Goal: Task Accomplishment & Management: Use online tool/utility

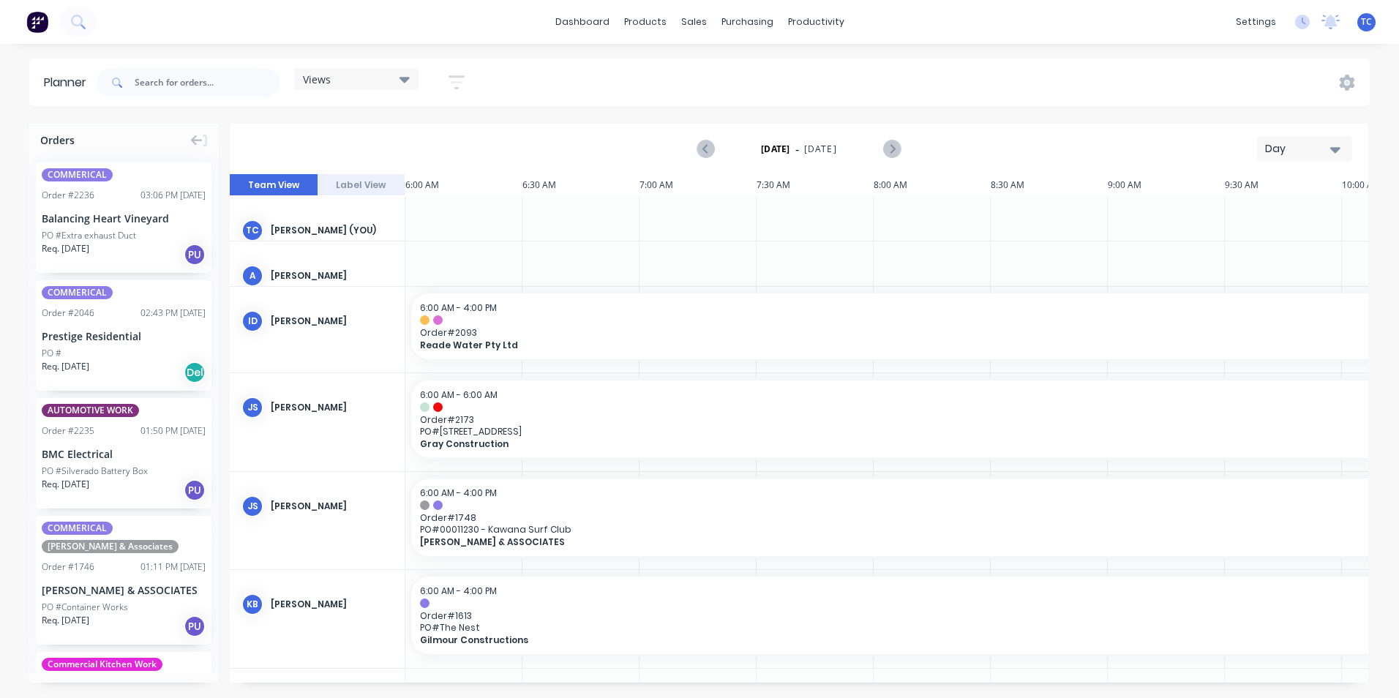
scroll to position [0, 235]
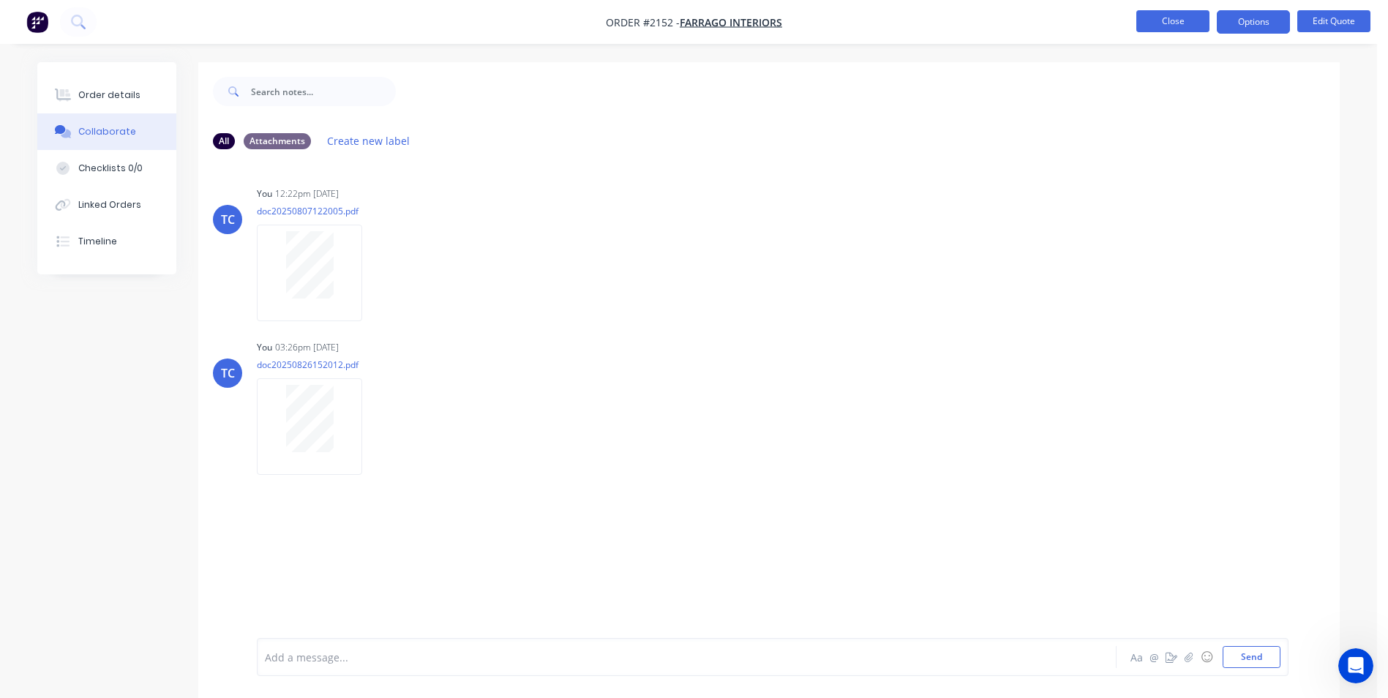
click at [1162, 23] on button "Close" at bounding box center [1173, 21] width 73 height 22
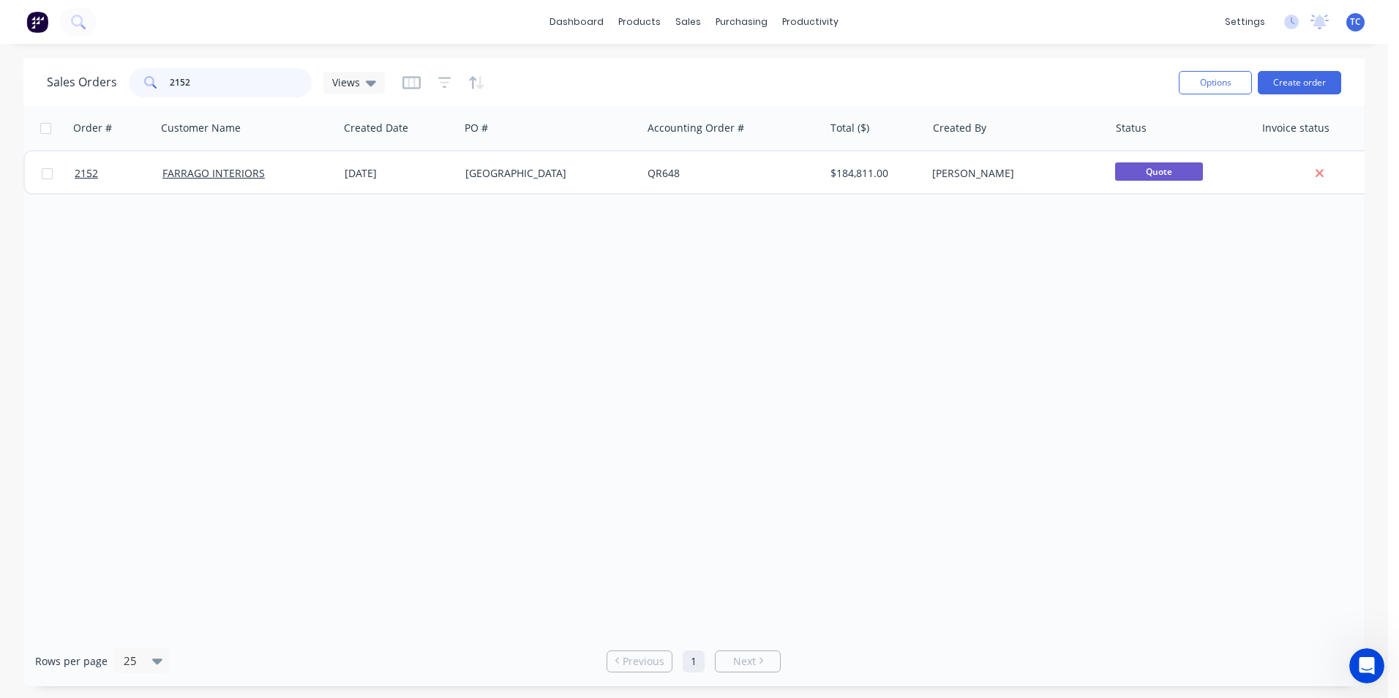
drag, startPoint x: 189, startPoint y: 83, endPoint x: 165, endPoint y: 80, distance: 24.3
click at [165, 80] on div "2152" at bounding box center [220, 82] width 183 height 29
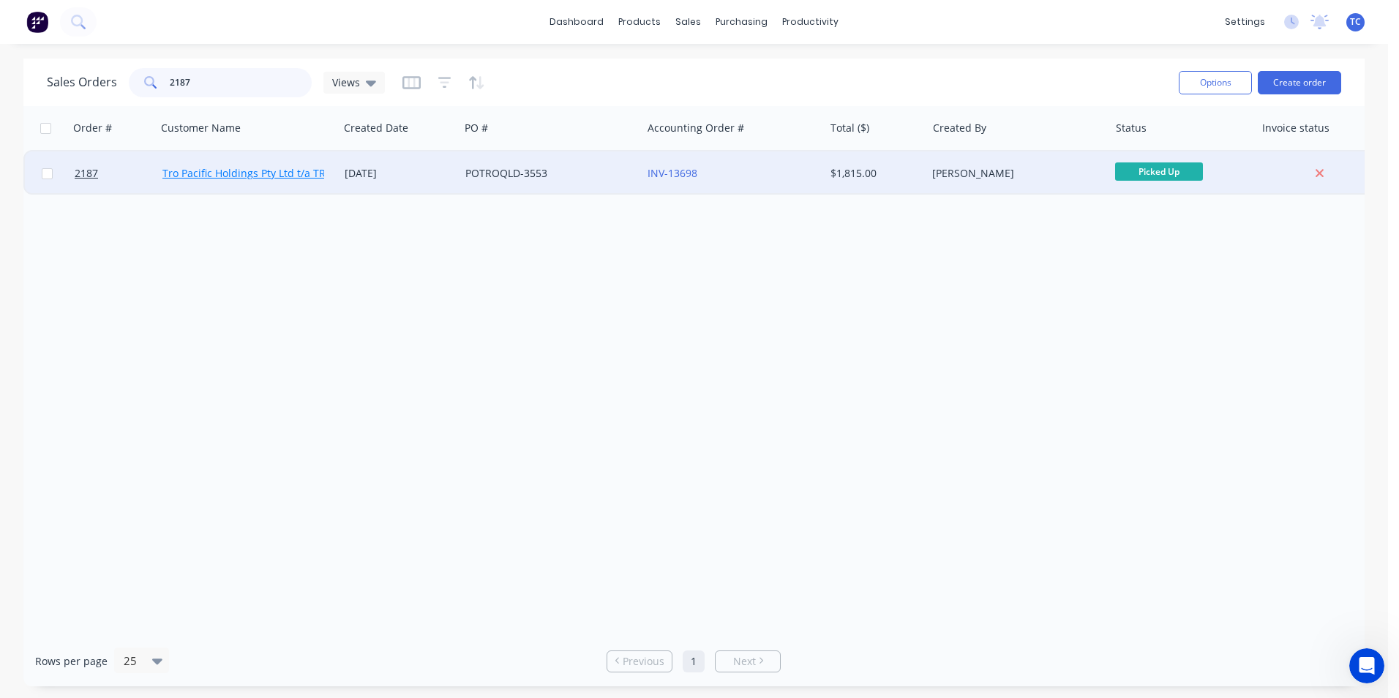
type input "2187"
click at [258, 172] on link "Tro Pacific Holdings Pty Ltd t/a TROPAC" at bounding box center [257, 173] width 190 height 14
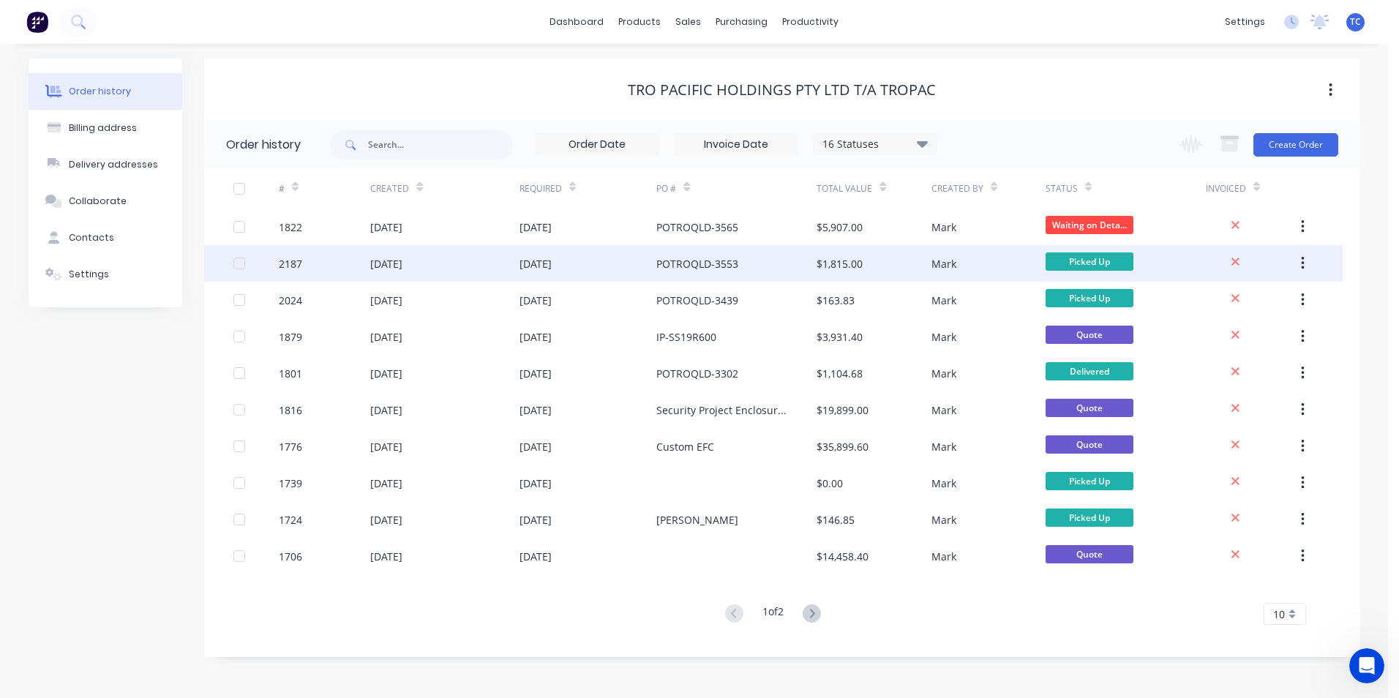
click at [403, 263] on div "14 Aug 2025" at bounding box center [386, 263] width 32 height 15
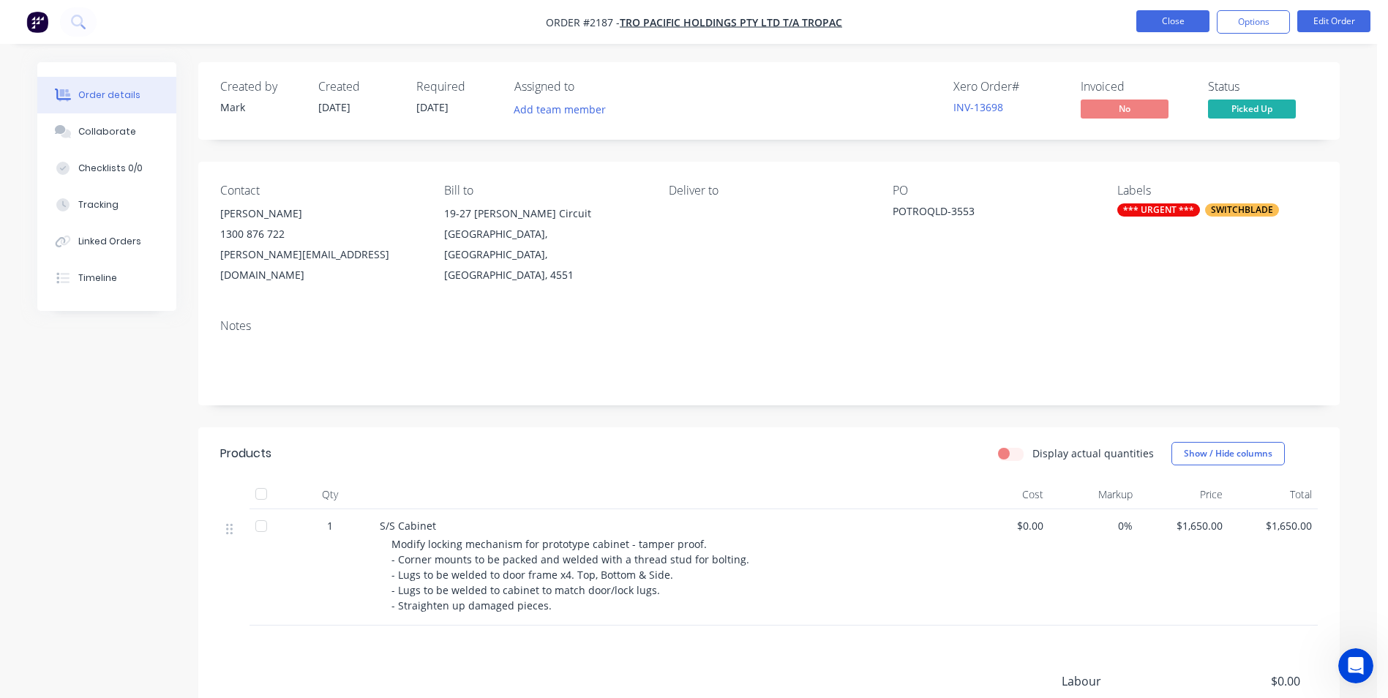
click at [1168, 20] on button "Close" at bounding box center [1173, 21] width 73 height 22
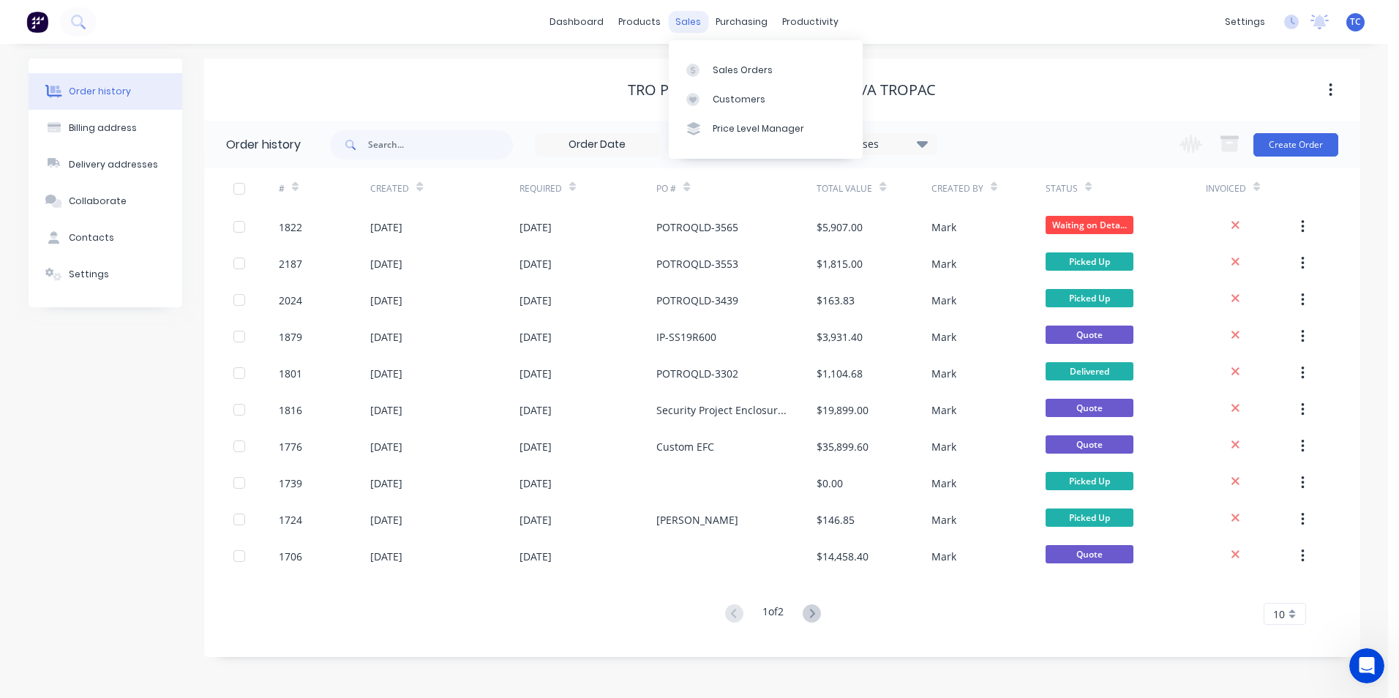
click at [689, 21] on div "sales" at bounding box center [688, 22] width 40 height 22
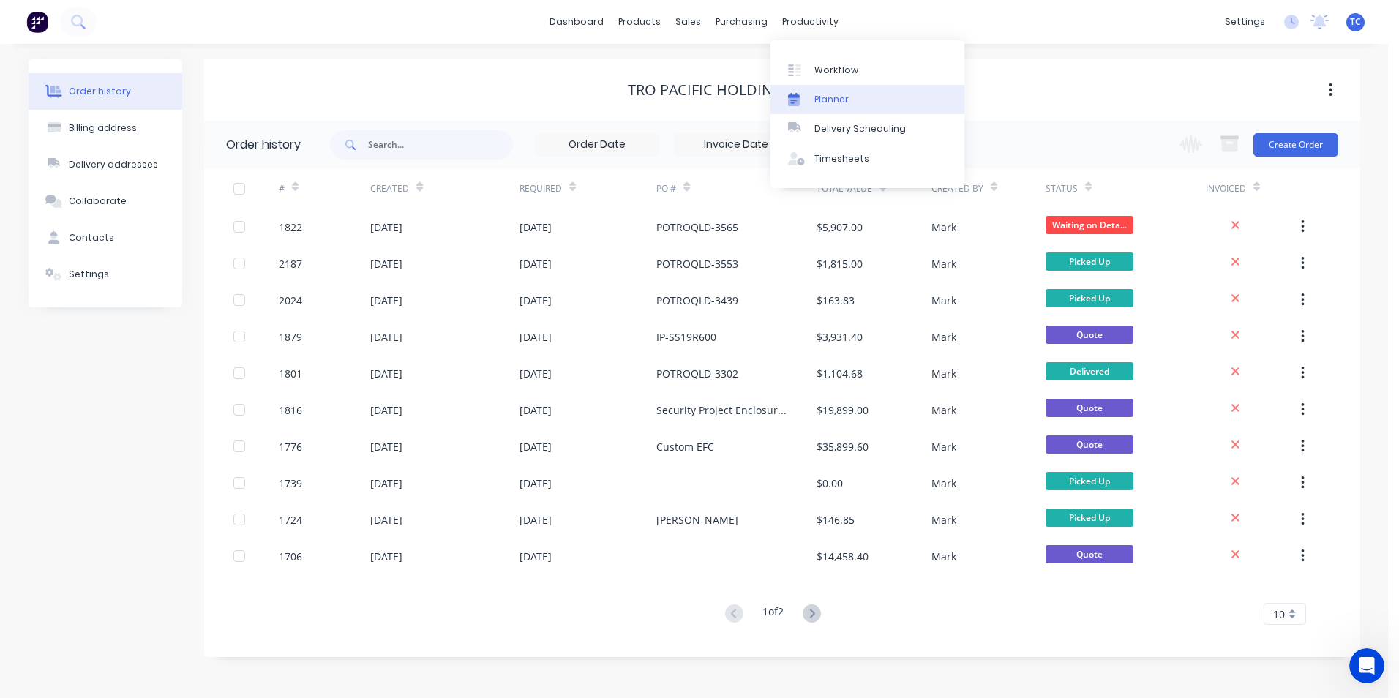
click at [836, 97] on div "Planner" at bounding box center [832, 99] width 34 height 13
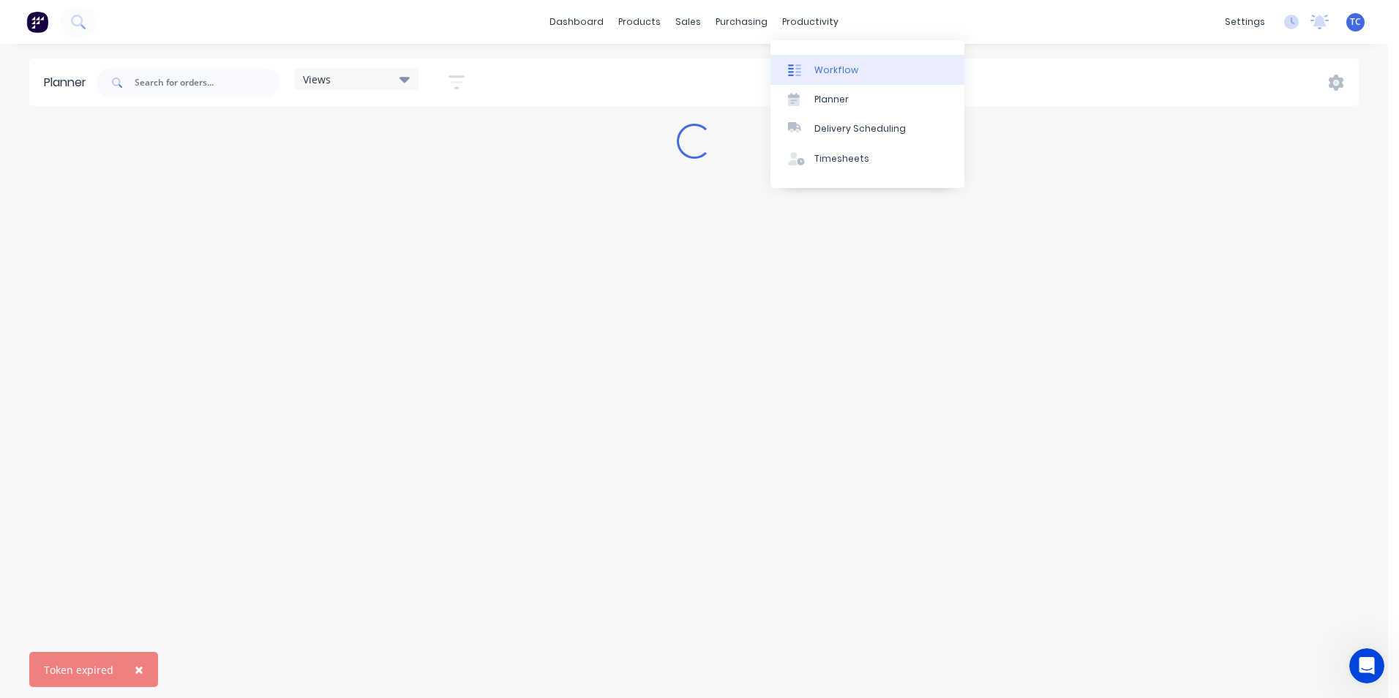
click at [821, 67] on div "Workflow" at bounding box center [837, 70] width 44 height 13
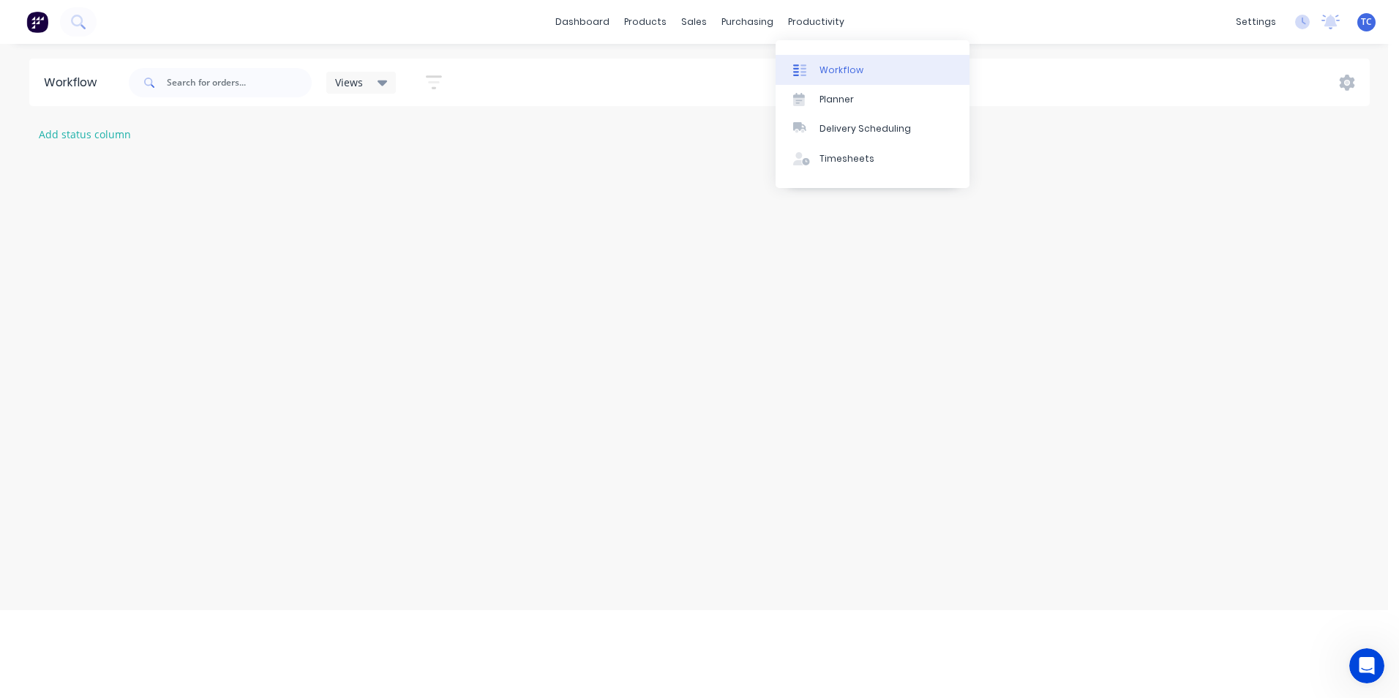
click at [832, 69] on div "Workflow" at bounding box center [842, 70] width 44 height 13
click at [587, 20] on link "dashboard" at bounding box center [582, 22] width 69 height 22
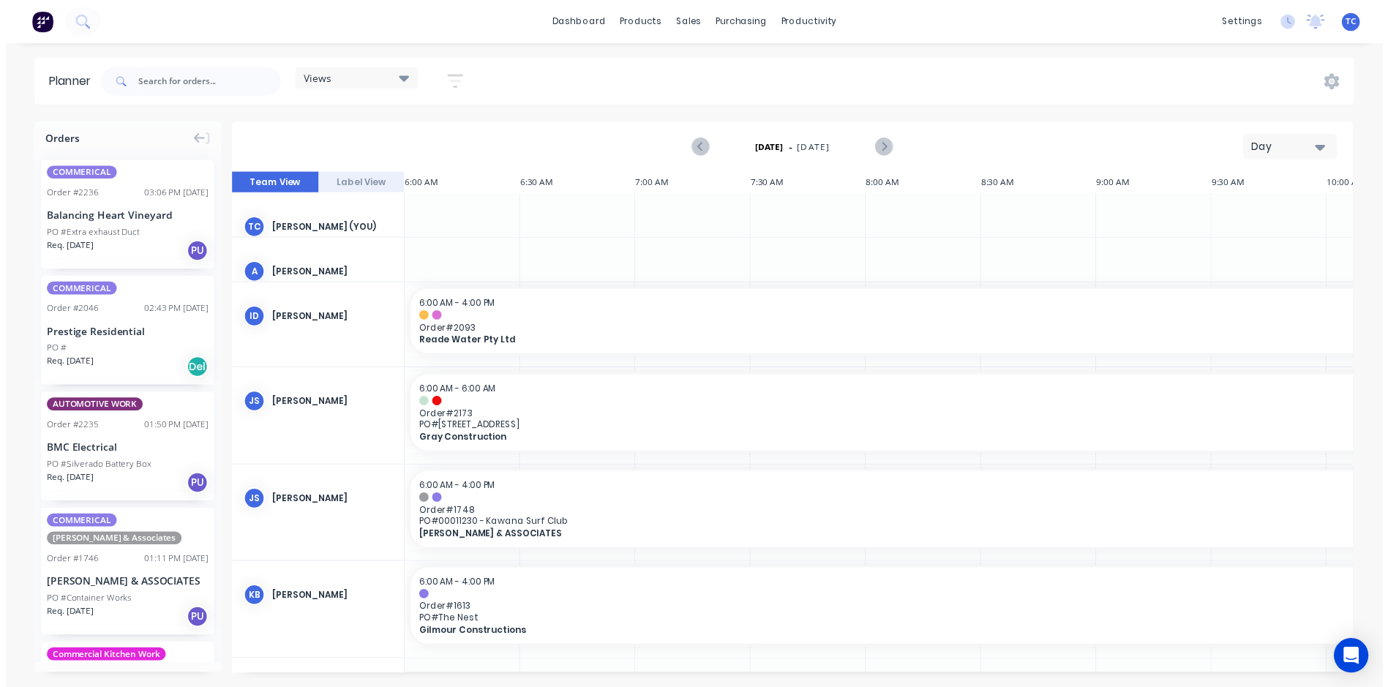
scroll to position [0, 235]
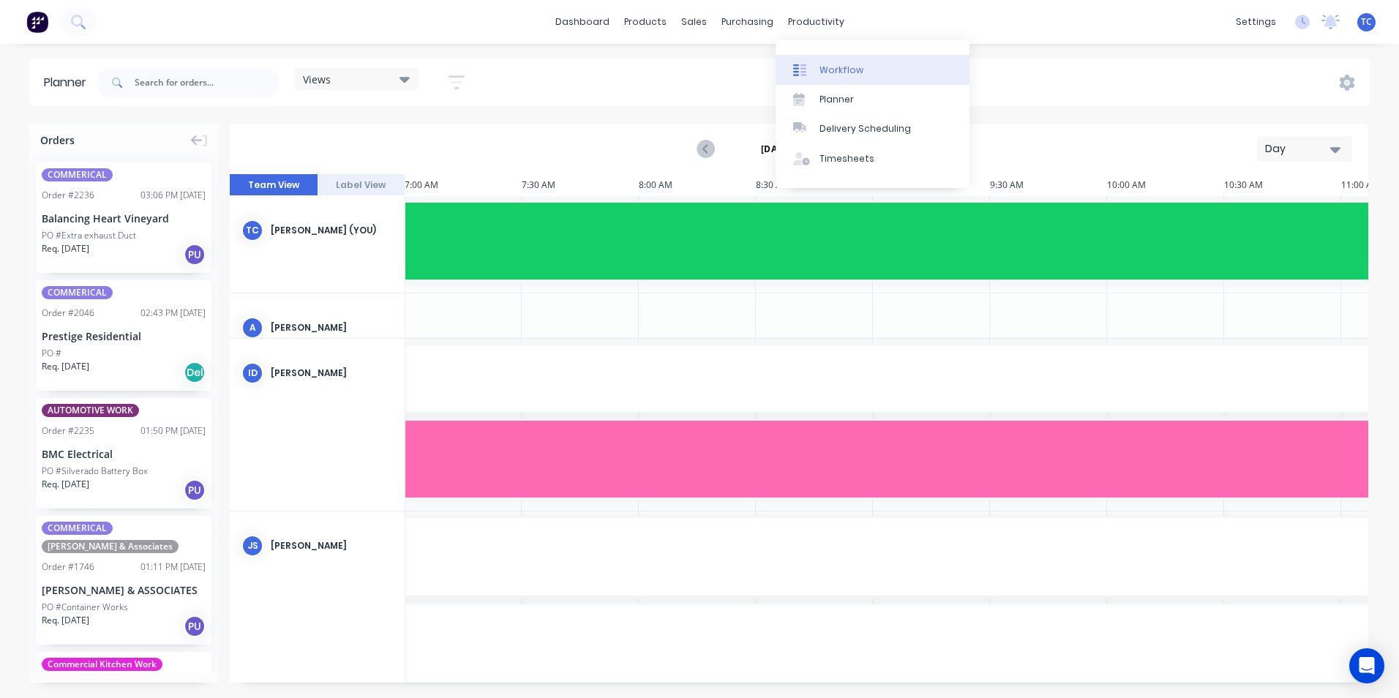
click at [834, 67] on div "Workflow" at bounding box center [842, 70] width 44 height 13
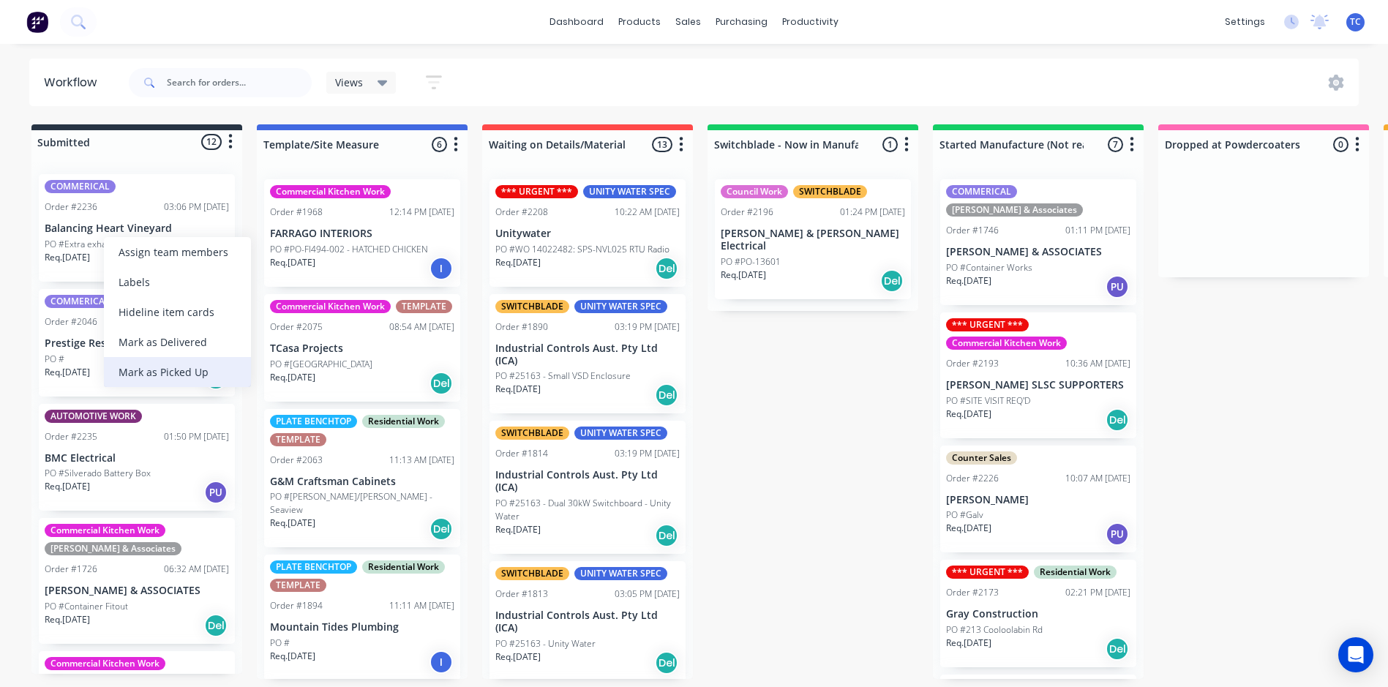
click at [154, 370] on div "Mark as Picked Up" at bounding box center [177, 372] width 147 height 30
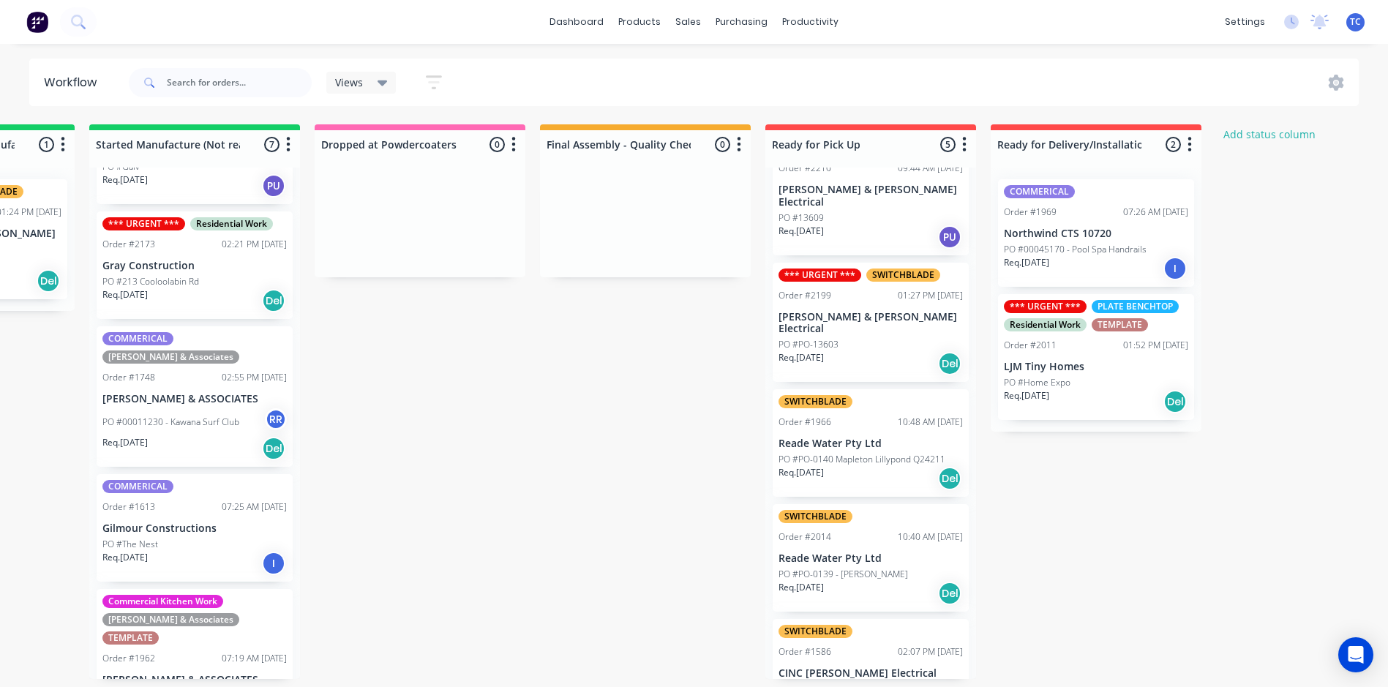
scroll to position [67, 0]
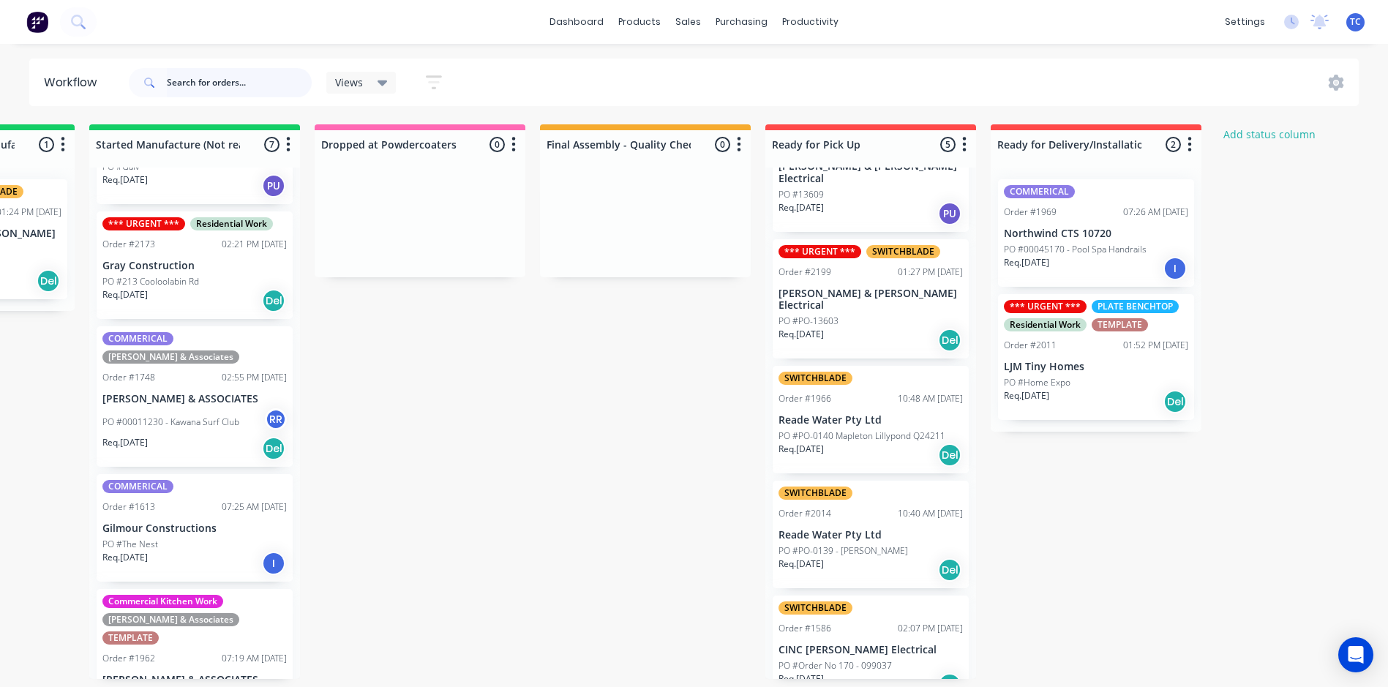
click at [186, 77] on input "text" at bounding box center [239, 82] width 145 height 29
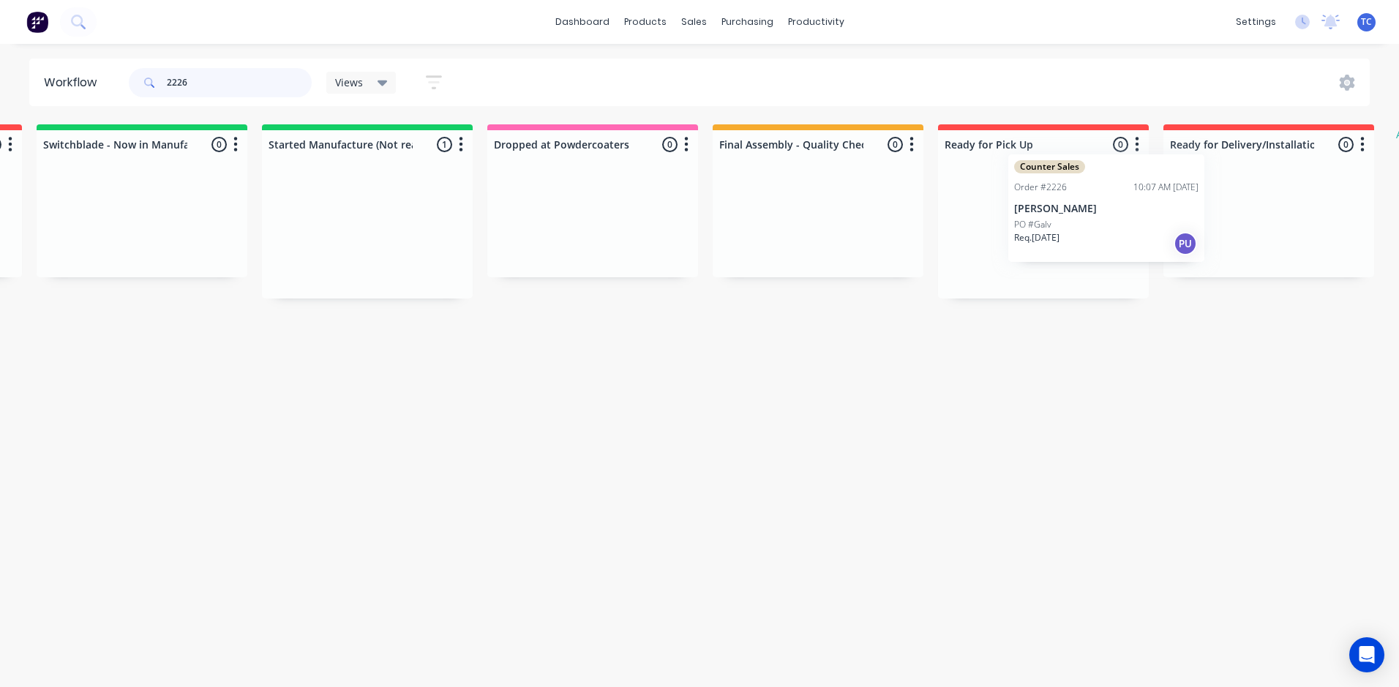
scroll to position [0, 677]
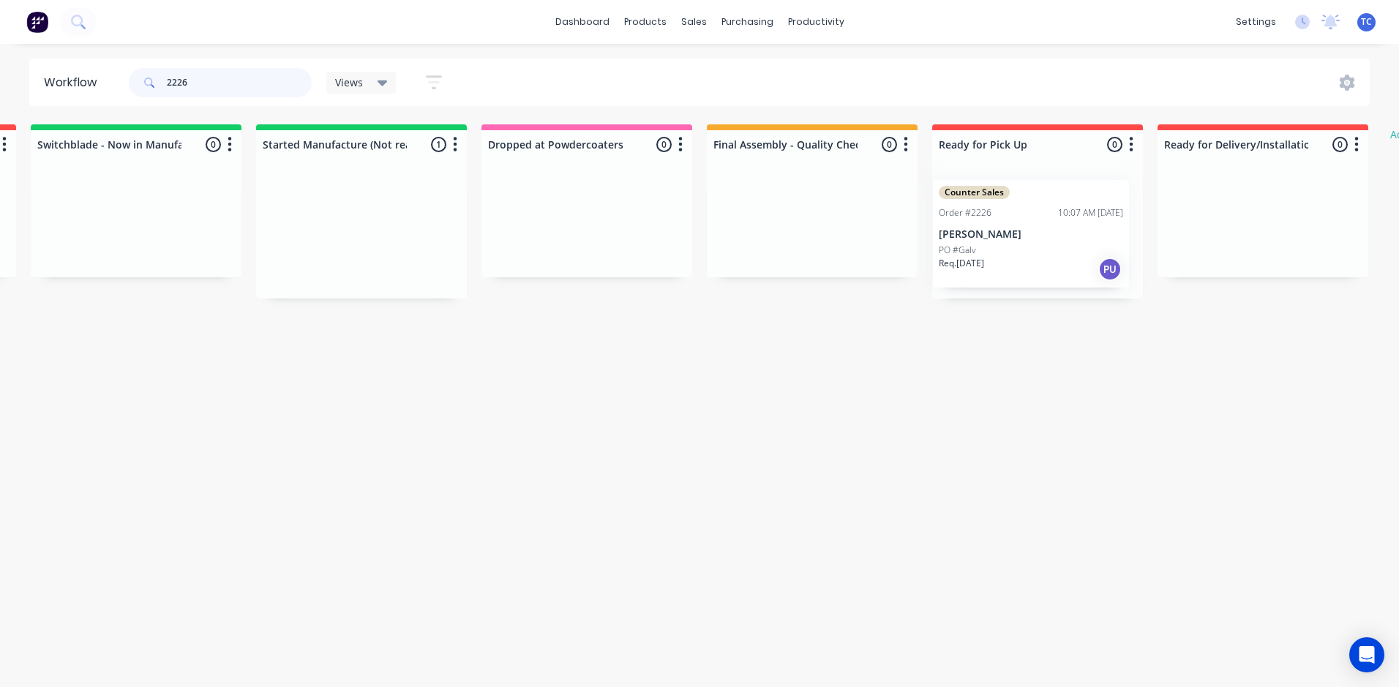
click at [994, 226] on div "Submitted 0 Status colour #273444 hex #273444 Save Cancel Summaries Total order…" at bounding box center [532, 211] width 2441 height 174
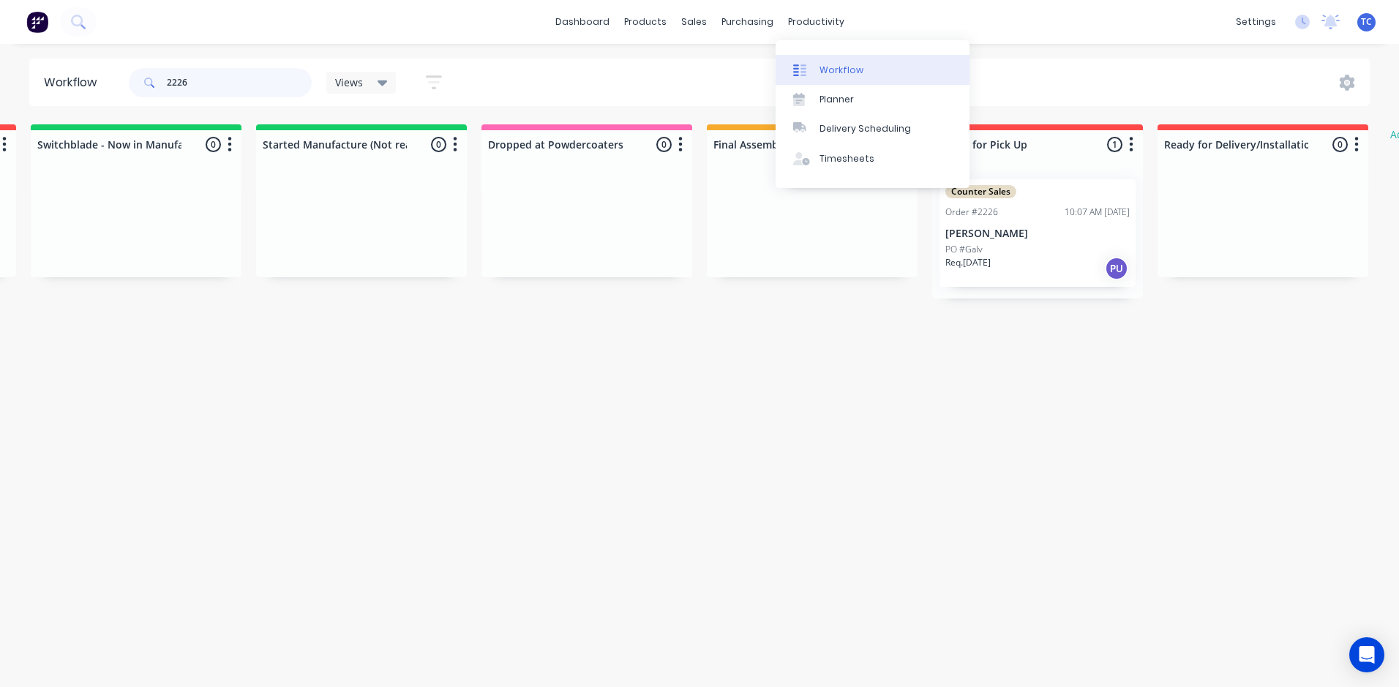
type input "2226"
click at [830, 67] on div "Workflow" at bounding box center [842, 70] width 44 height 13
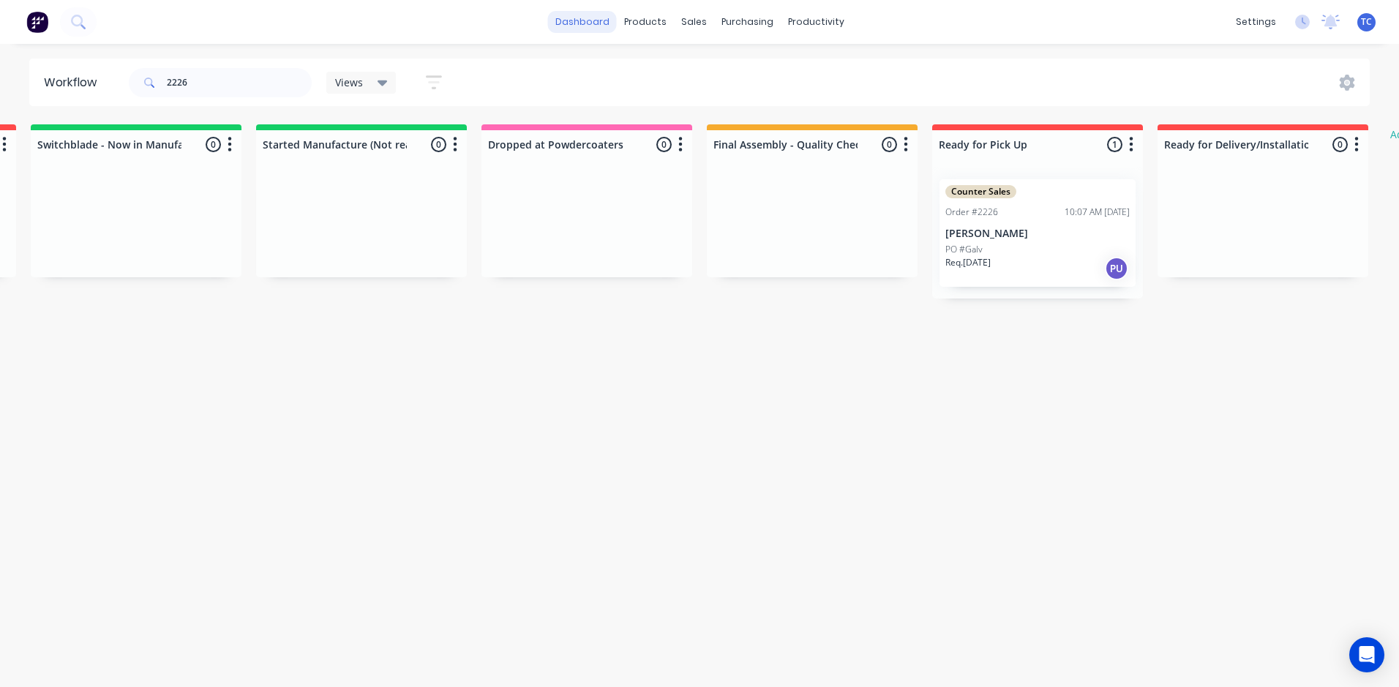
click at [589, 22] on link "dashboard" at bounding box center [582, 22] width 69 height 22
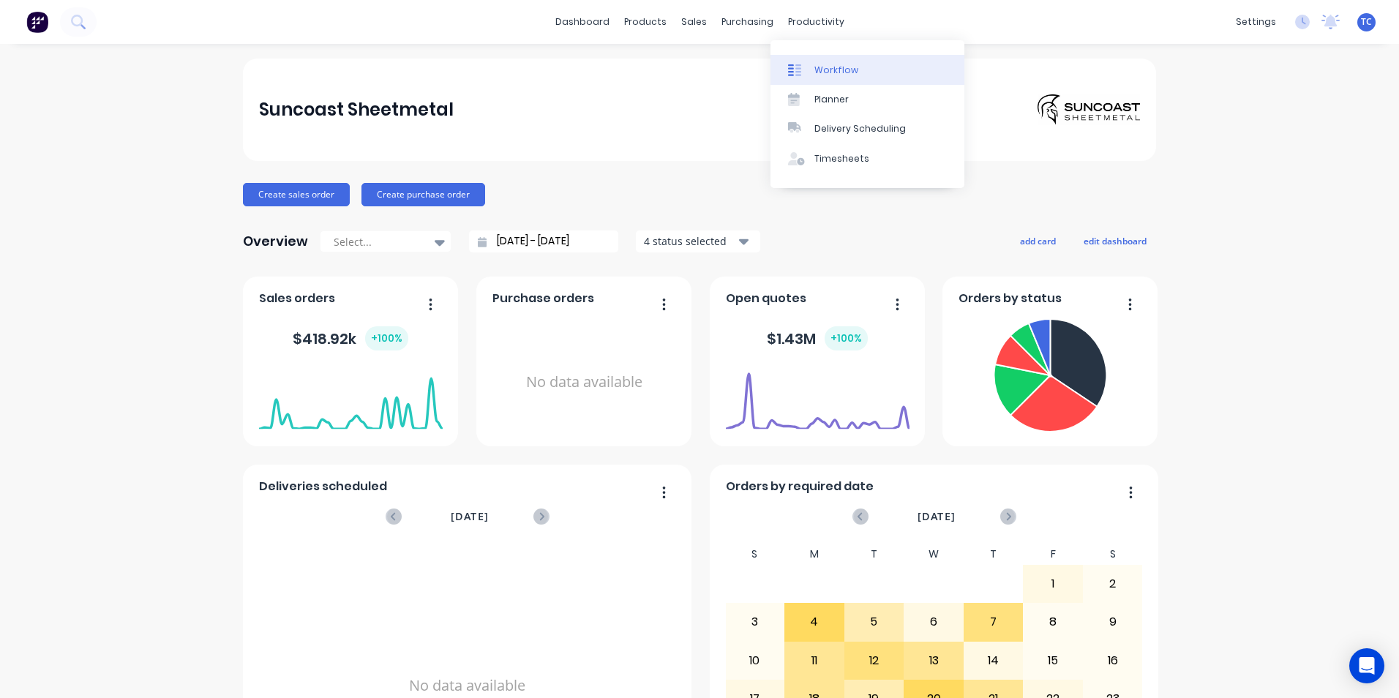
click at [828, 67] on div "Workflow" at bounding box center [837, 70] width 44 height 13
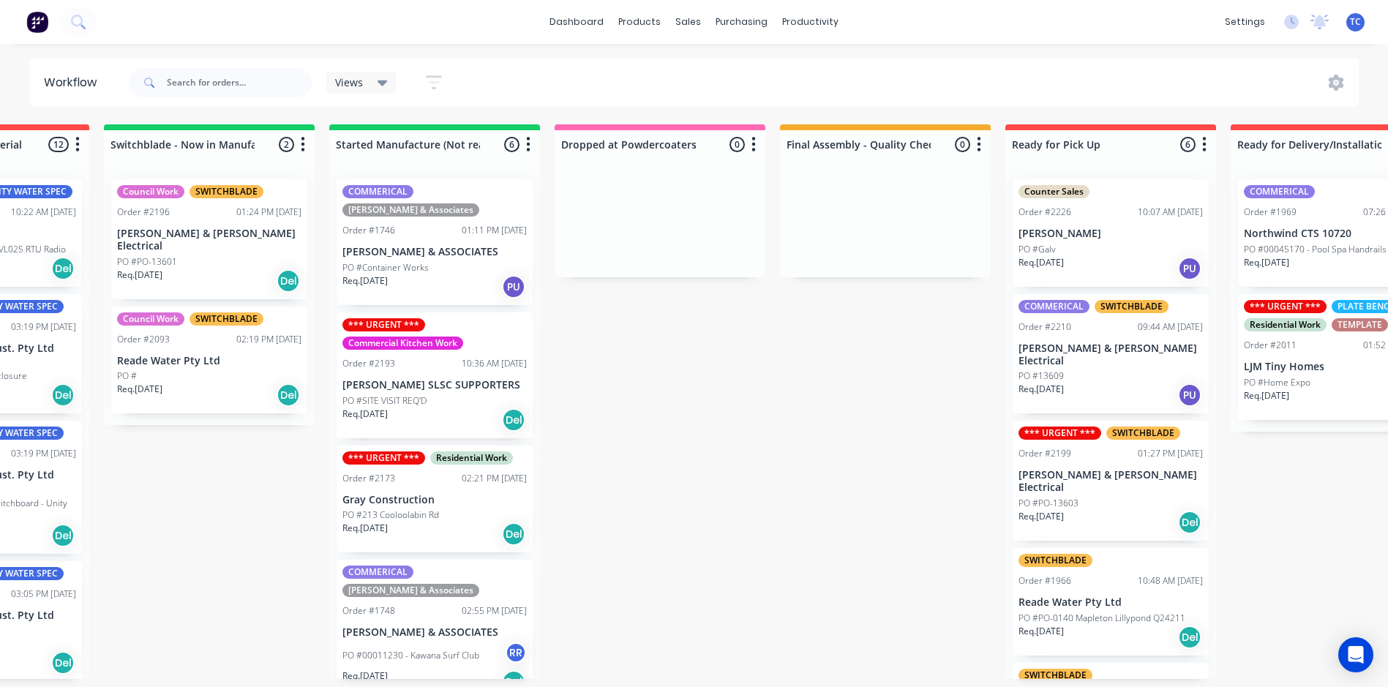
scroll to position [0, 618]
